Goal: Task Accomplishment & Management: Complete application form

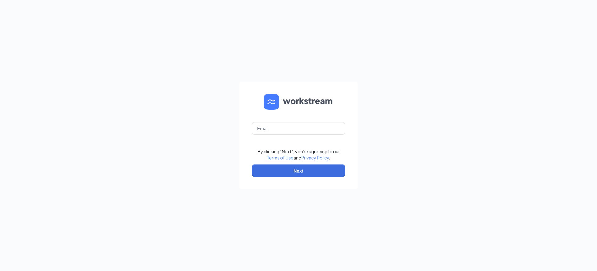
click at [299, 154] on div "By clicking "Next", you're agreeing to our Terms of Use and Privacy Policy ." at bounding box center [299, 154] width 82 height 12
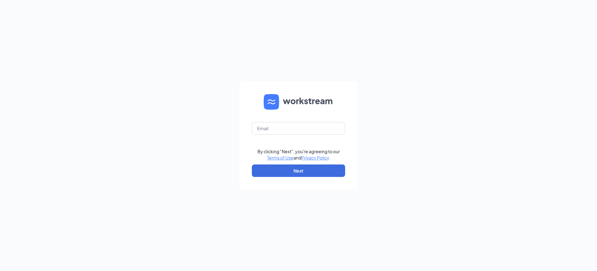
click at [299, 154] on div "By clicking "Next", you're agreeing to our Terms of Use and Privacy Policy ." at bounding box center [299, 154] width 82 height 12
